Goal: Book appointment/travel/reservation

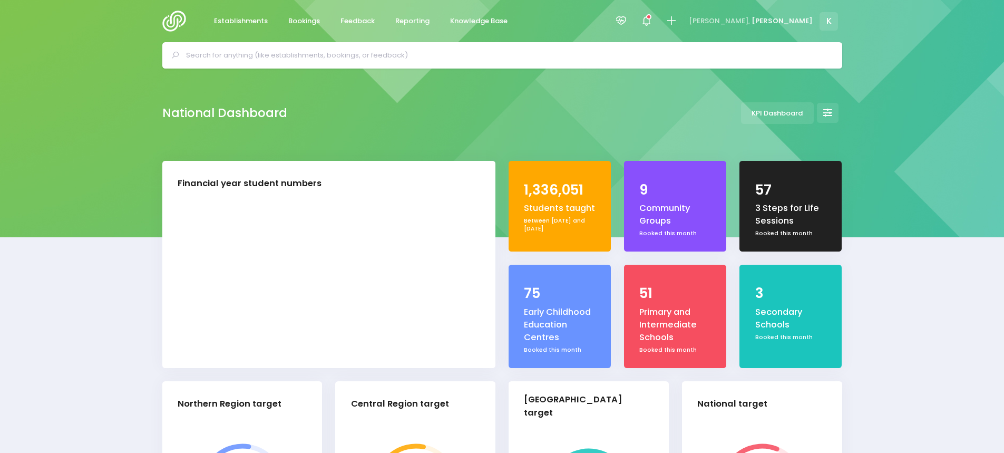
select select "5"
click at [408, 24] on span "Reporting" at bounding box center [412, 21] width 34 height 11
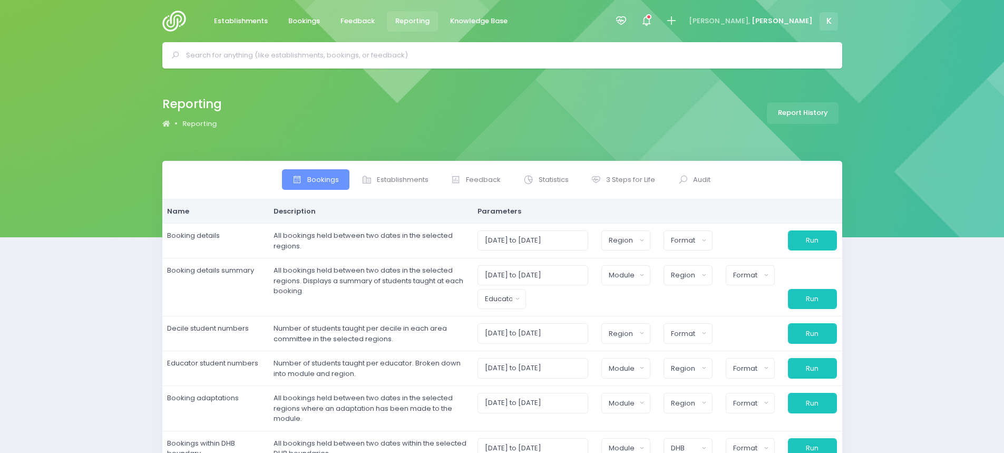
select select
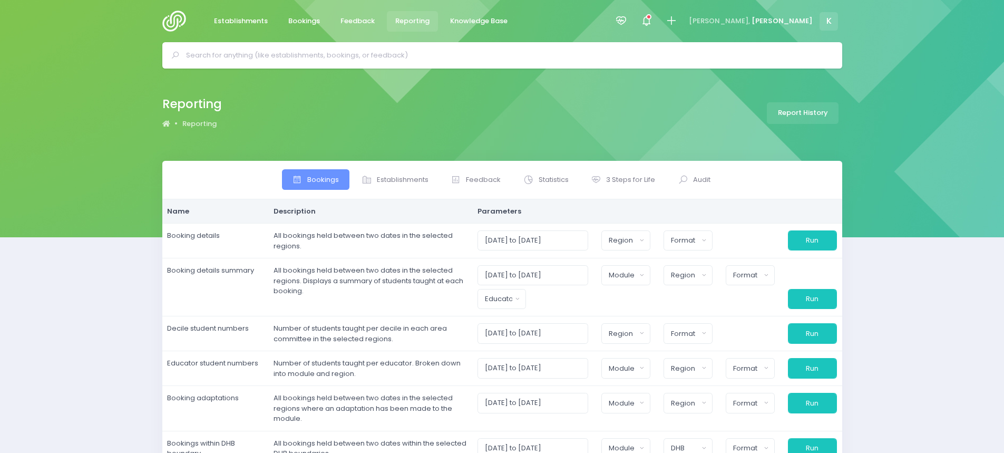
select select
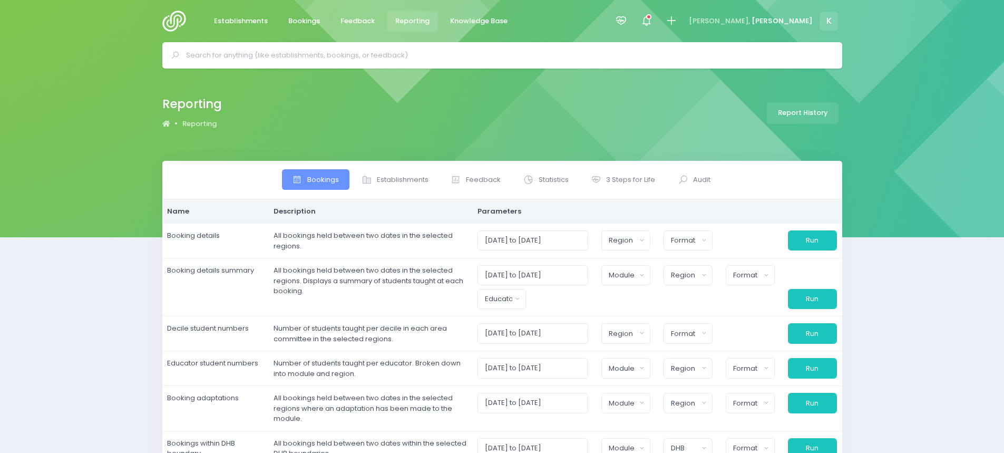
select select
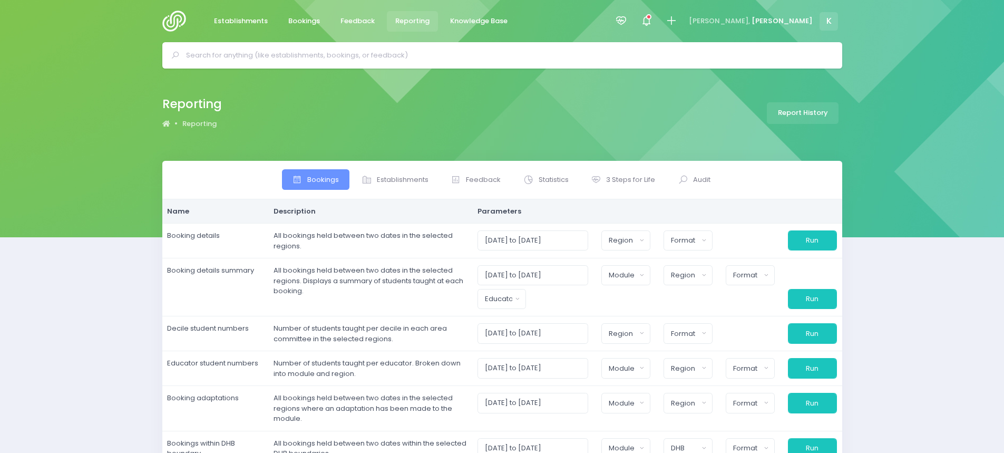
select select
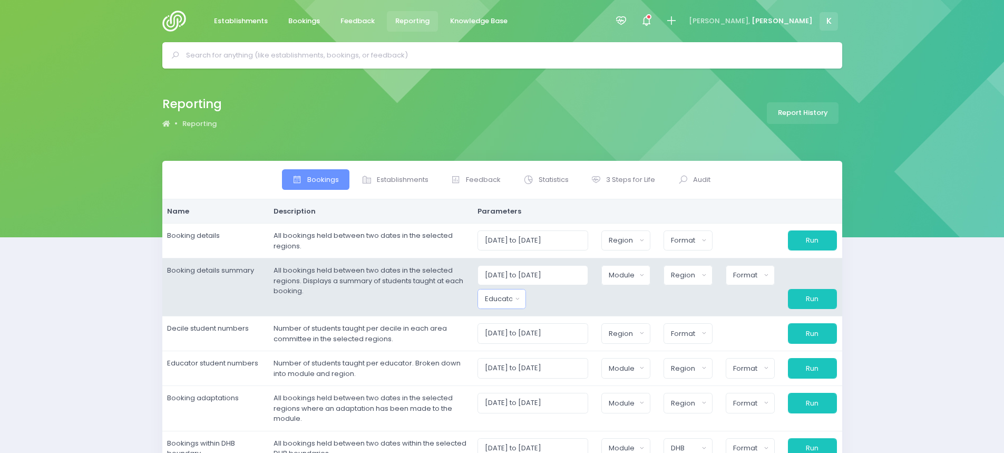
click at [521, 308] on button "Educator" at bounding box center [501, 299] width 49 height 20
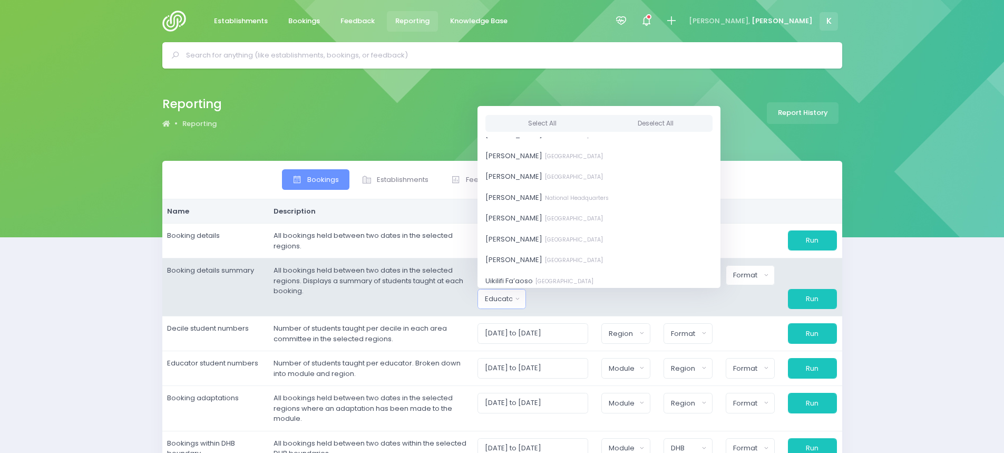
scroll to position [810, 0]
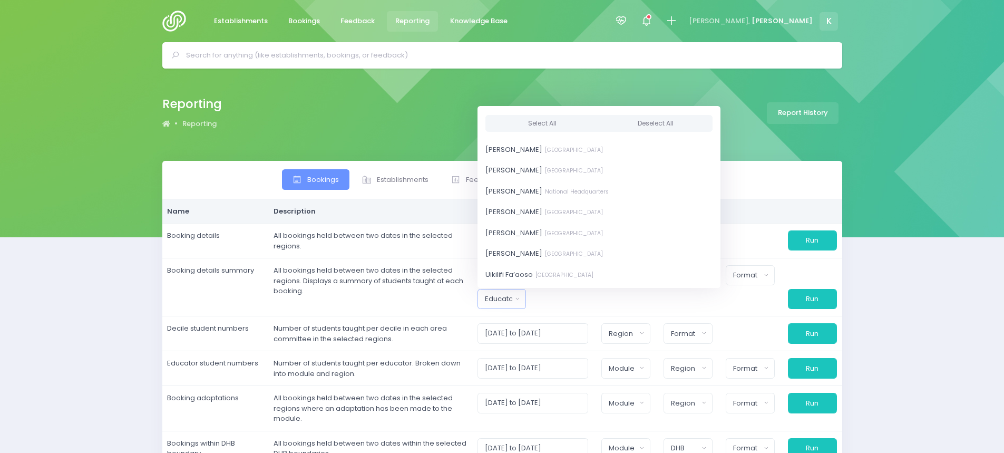
click at [306, 58] on input "text" at bounding box center [506, 55] width 641 height 16
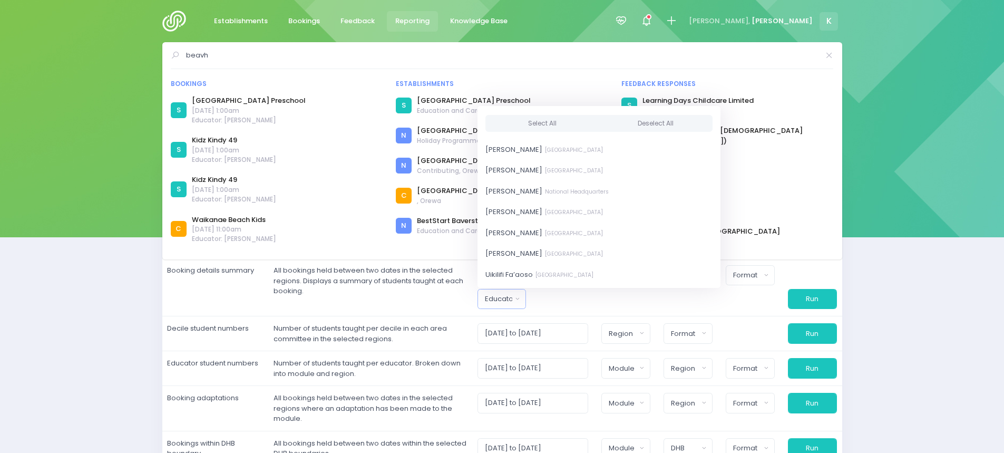
click at [302, 58] on input "beavh" at bounding box center [502, 55] width 633 height 16
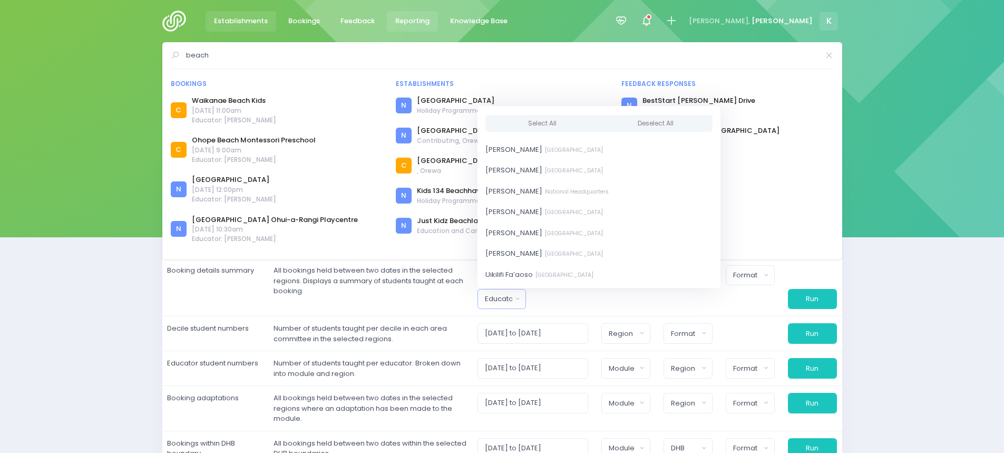
type input "beach"
click at [260, 26] on span "Establishments" at bounding box center [241, 21] width 54 height 11
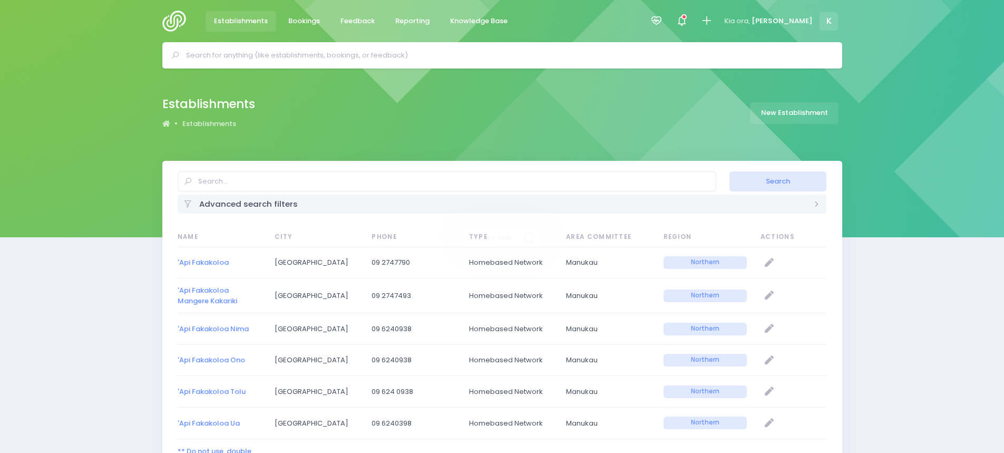
select select "20"
click at [248, 63] on div at bounding box center [502, 55] width 680 height 26
click at [269, 54] on input "text" at bounding box center [506, 55] width 641 height 16
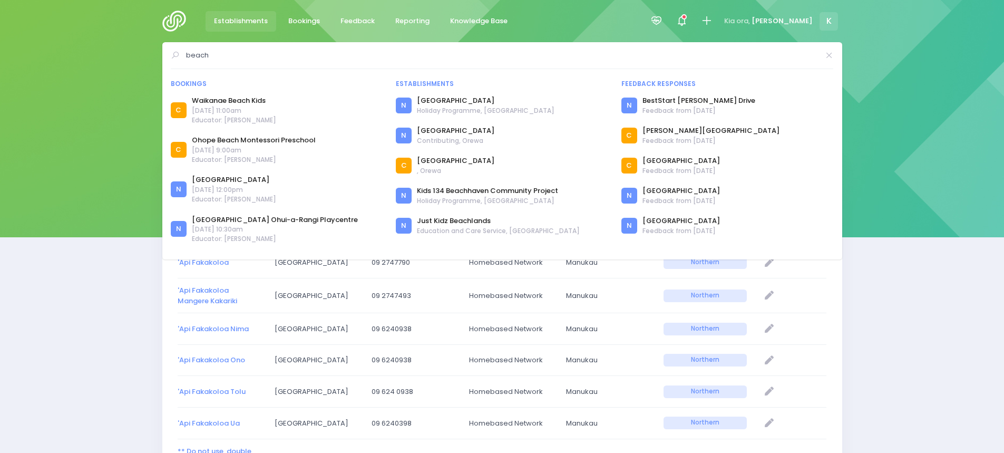
click at [269, 58] on input "beach" at bounding box center [502, 55] width 633 height 16
drag, startPoint x: 269, startPoint y: 58, endPoint x: 0, endPoint y: 41, distance: 269.8
paste input "Beach Haven"
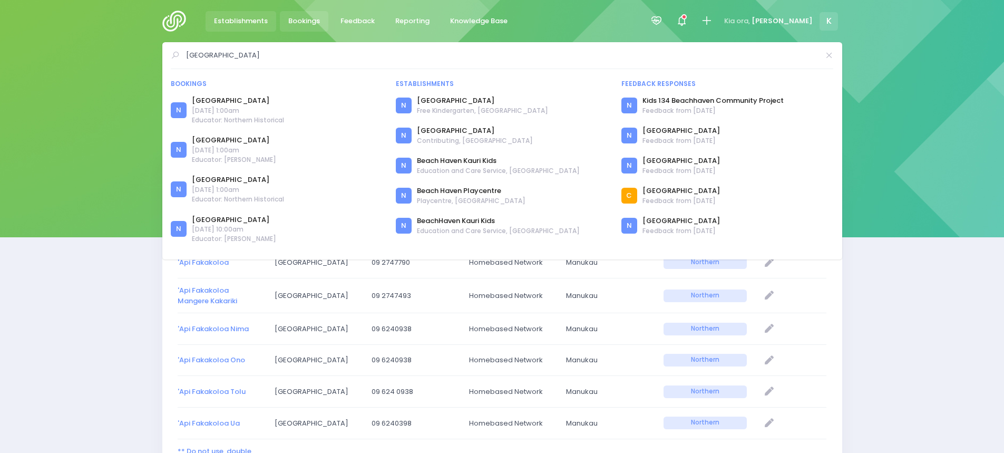
type input "Beach Haven"
click at [318, 23] on span "Bookings" at bounding box center [304, 21] width 32 height 11
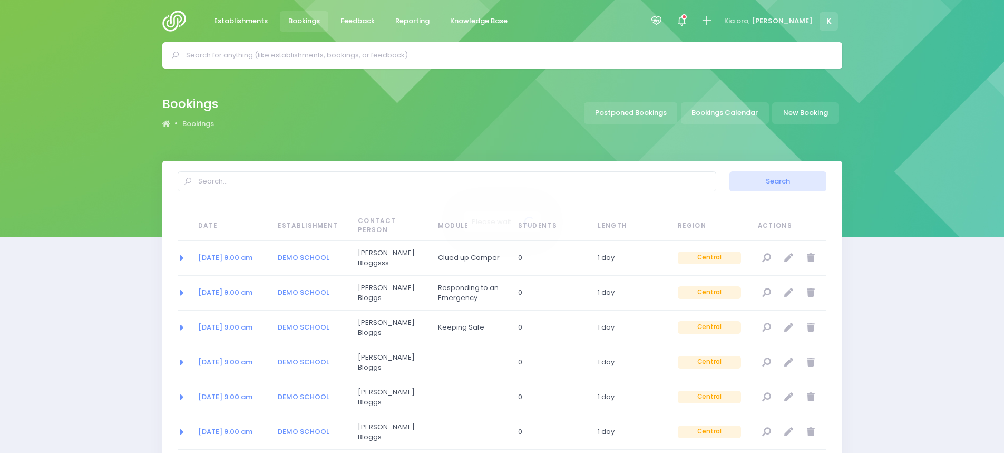
select select "20"
click at [734, 116] on link "Bookings Calendar" at bounding box center [725, 113] width 88 height 22
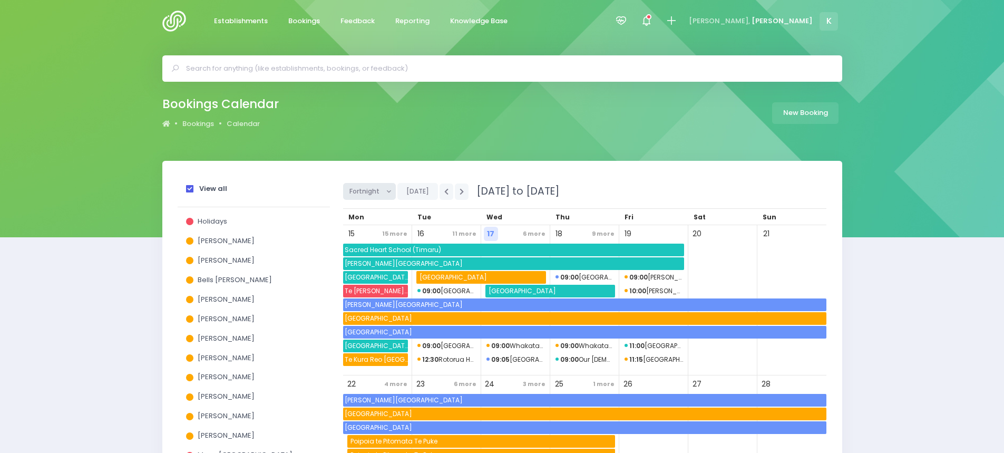
click at [386, 193] on button "Fortnight" at bounding box center [369, 191] width 53 height 17
click at [444, 190] on icon "button" at bounding box center [446, 191] width 4 height 7
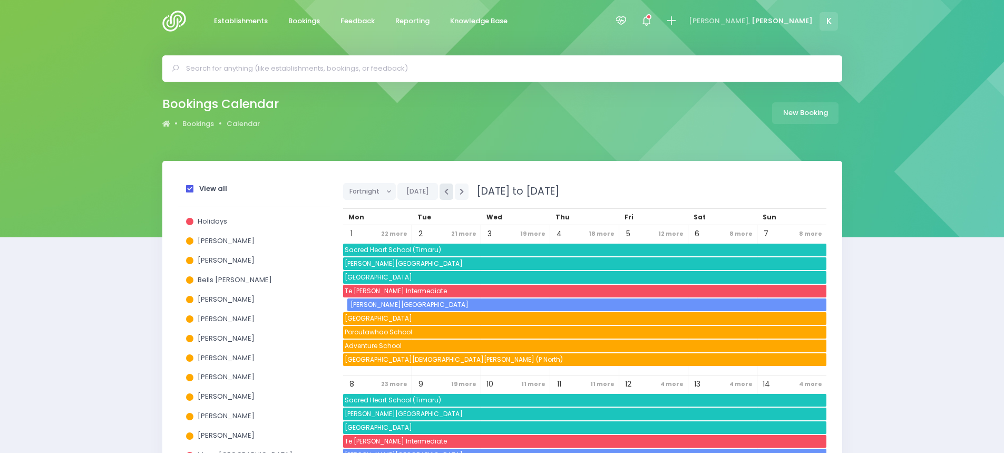
click at [444, 190] on icon "button" at bounding box center [446, 191] width 4 height 7
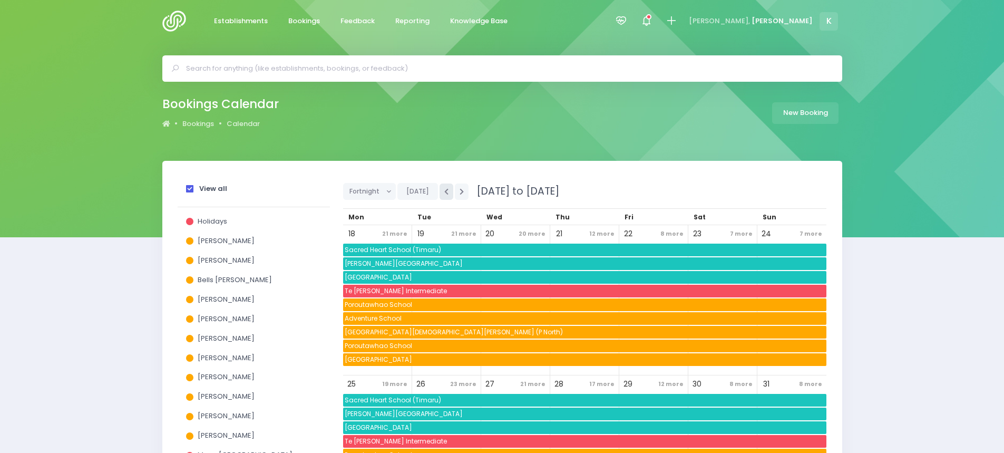
click at [444, 190] on icon "button" at bounding box center [446, 191] width 4 height 7
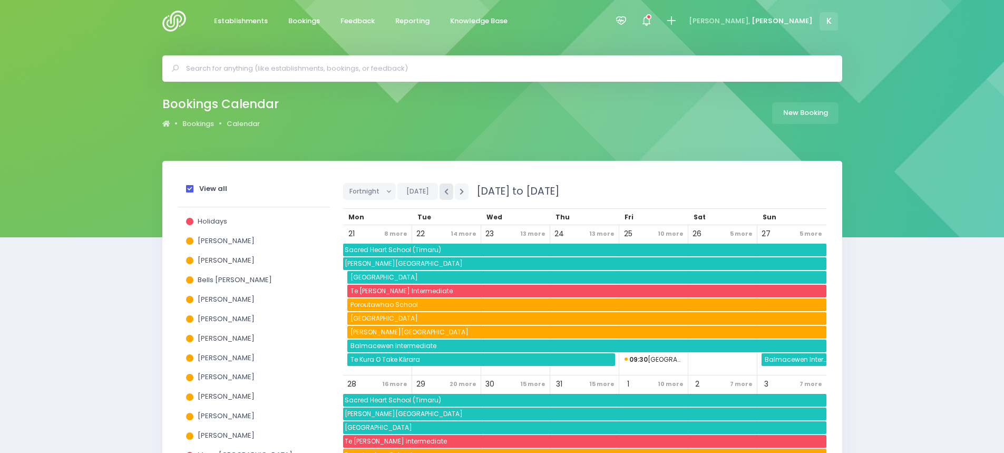
click at [444, 190] on icon "button" at bounding box center [446, 191] width 4 height 7
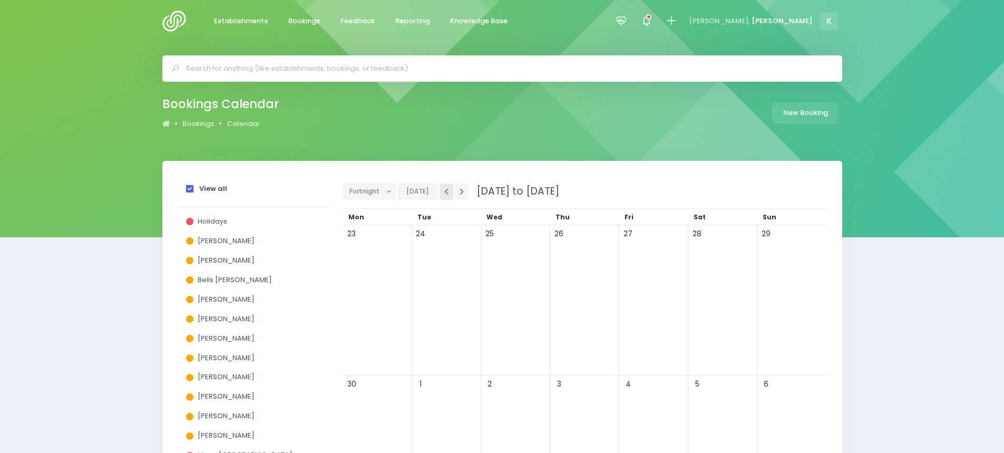
click at [444, 190] on icon "button" at bounding box center [446, 191] width 4 height 7
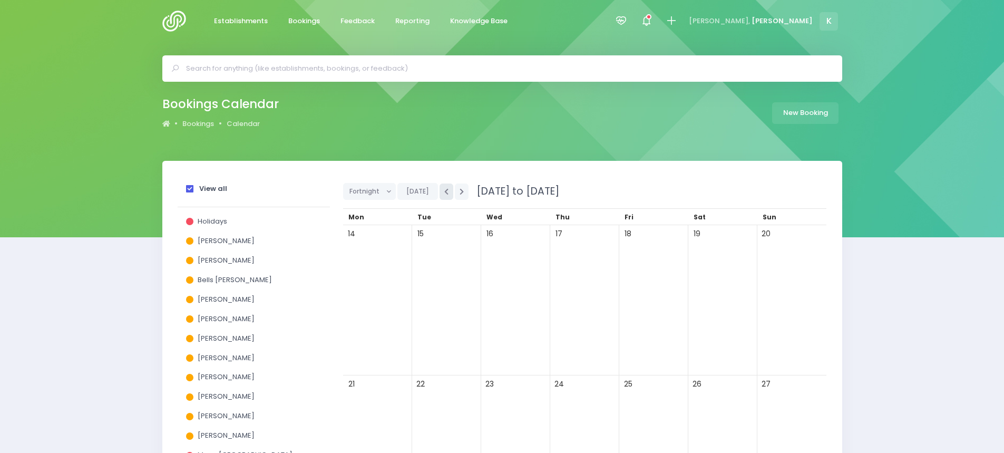
click at [444, 190] on icon "button" at bounding box center [446, 191] width 4 height 7
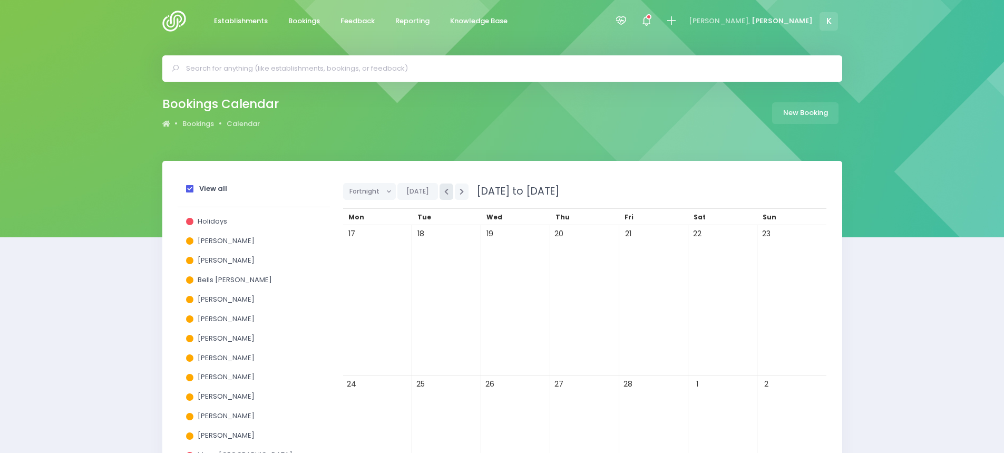
click at [444, 190] on icon "button" at bounding box center [446, 191] width 4 height 7
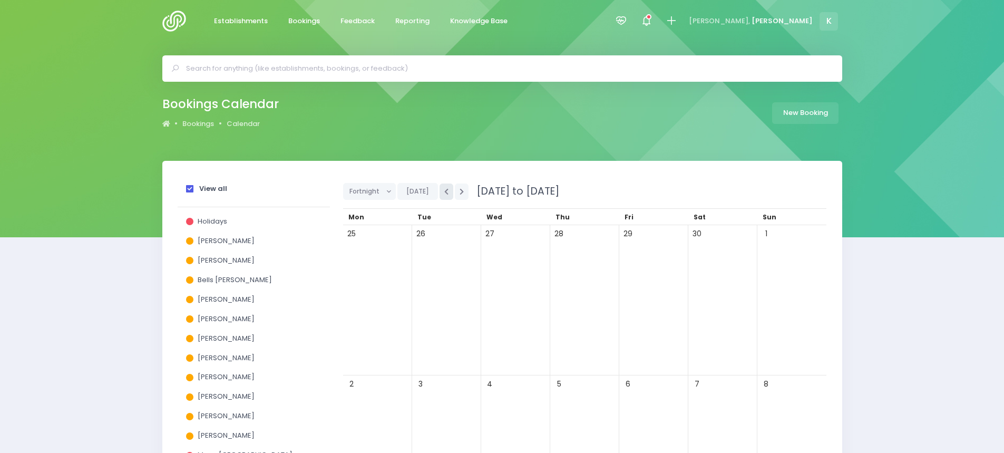
click at [444, 190] on icon "button" at bounding box center [446, 191] width 4 height 7
click at [459, 191] on icon "button" at bounding box center [461, 191] width 4 height 7
click at [493, 396] on div "20" at bounding box center [515, 450] width 69 height 150
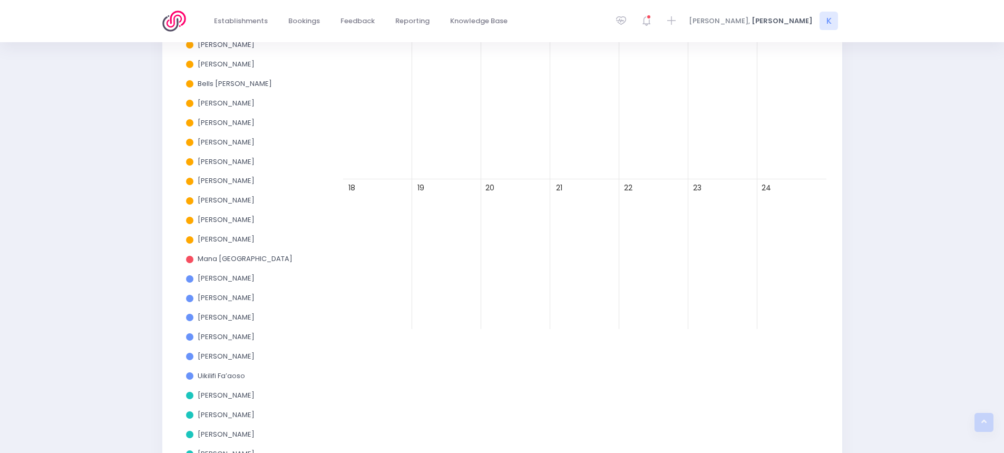
scroll to position [204, 0]
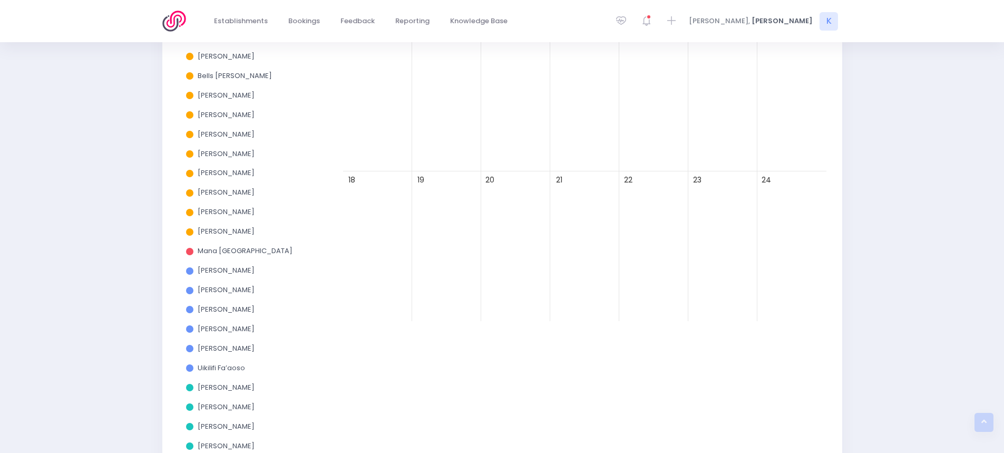
click at [523, 230] on div "20" at bounding box center [515, 246] width 69 height 150
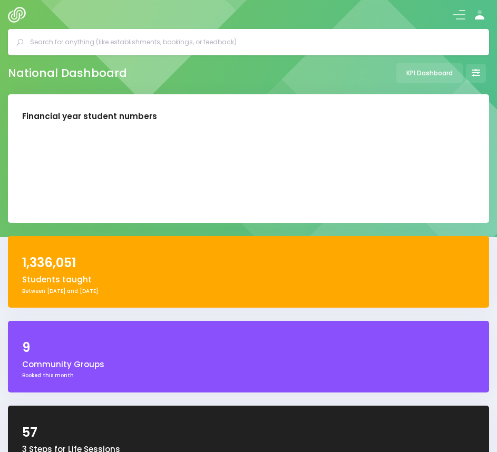
select select "5"
click at [65, 36] on input "text" at bounding box center [252, 42] width 445 height 16
click at [121, 42] on input "text" at bounding box center [252, 42] width 445 height 16
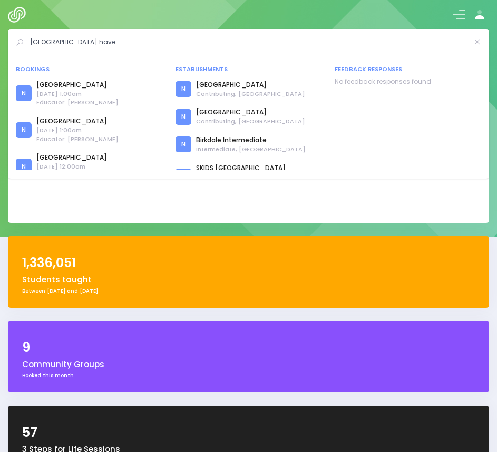
type input "[GEOGRAPHIC_DATA]"
